Goal: Information Seeking & Learning: Learn about a topic

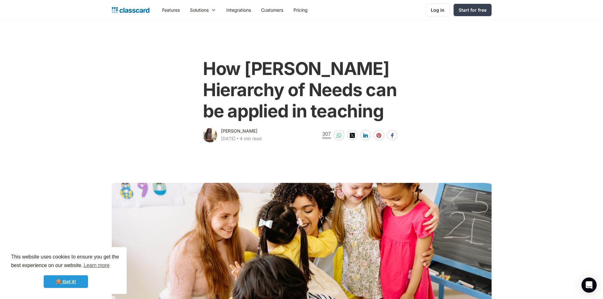
click at [86, 286] on link "🍪 Got it!" at bounding box center [66, 281] width 44 height 13
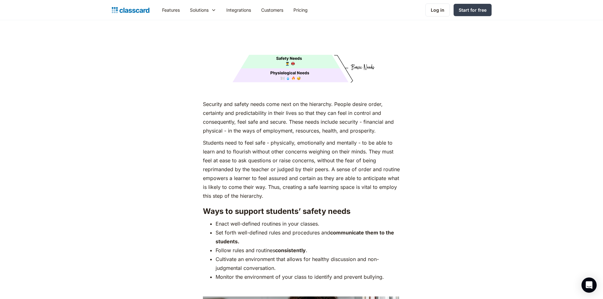
scroll to position [1170, 0]
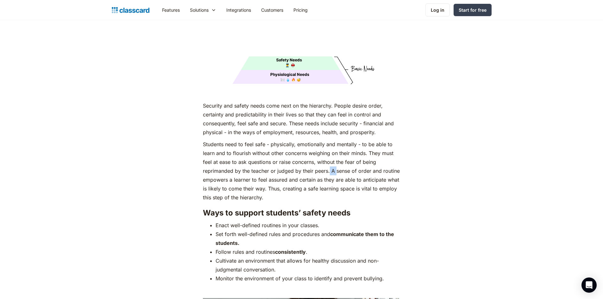
drag, startPoint x: 330, startPoint y: 160, endPoint x: 336, endPoint y: 161, distance: 6.4
click at [336, 161] on p "Students need to feel safe - physically, emotionally and mentally - to be able …" at bounding box center [301, 171] width 197 height 62
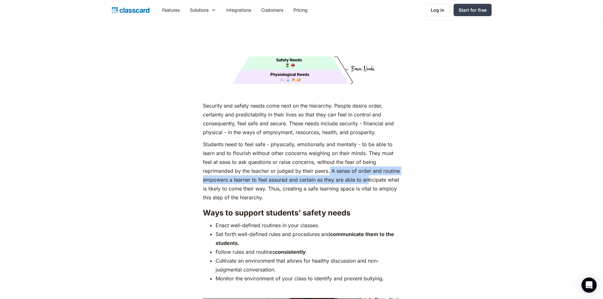
drag, startPoint x: 330, startPoint y: 160, endPoint x: 367, endPoint y: 165, distance: 37.7
click at [367, 165] on p "Students need to feel safe - physically, emotionally and mentally - to be able …" at bounding box center [301, 171] width 197 height 62
click at [367, 164] on p "Students need to feel safe - physically, emotionally and mentally - to be able …" at bounding box center [301, 171] width 197 height 62
drag, startPoint x: 331, startPoint y: 160, endPoint x: 278, endPoint y: 175, distance: 55.6
click at [278, 175] on p "Students need to feel safe - physically, emotionally and mentally - to be able …" at bounding box center [301, 171] width 197 height 62
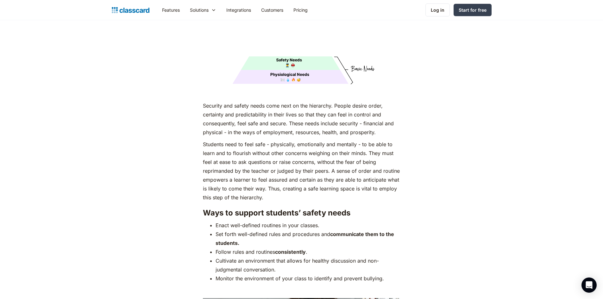
click at [332, 140] on p "Students need to feel safe - physically, emotionally and mentally - to be able …" at bounding box center [301, 171] width 197 height 62
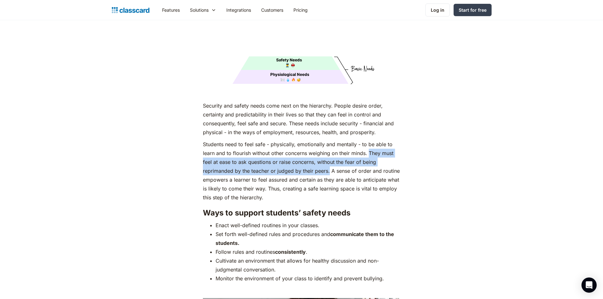
drag, startPoint x: 369, startPoint y: 139, endPoint x: 329, endPoint y: 159, distance: 45.0
click at [329, 159] on p "Students need to feel safe - physically, emotionally and mentally - to be able …" at bounding box center [301, 171] width 197 height 62
copy p "They must feel at ease to ask questions or raise concerns, without the fear of …"
